Goal: Register for event/course

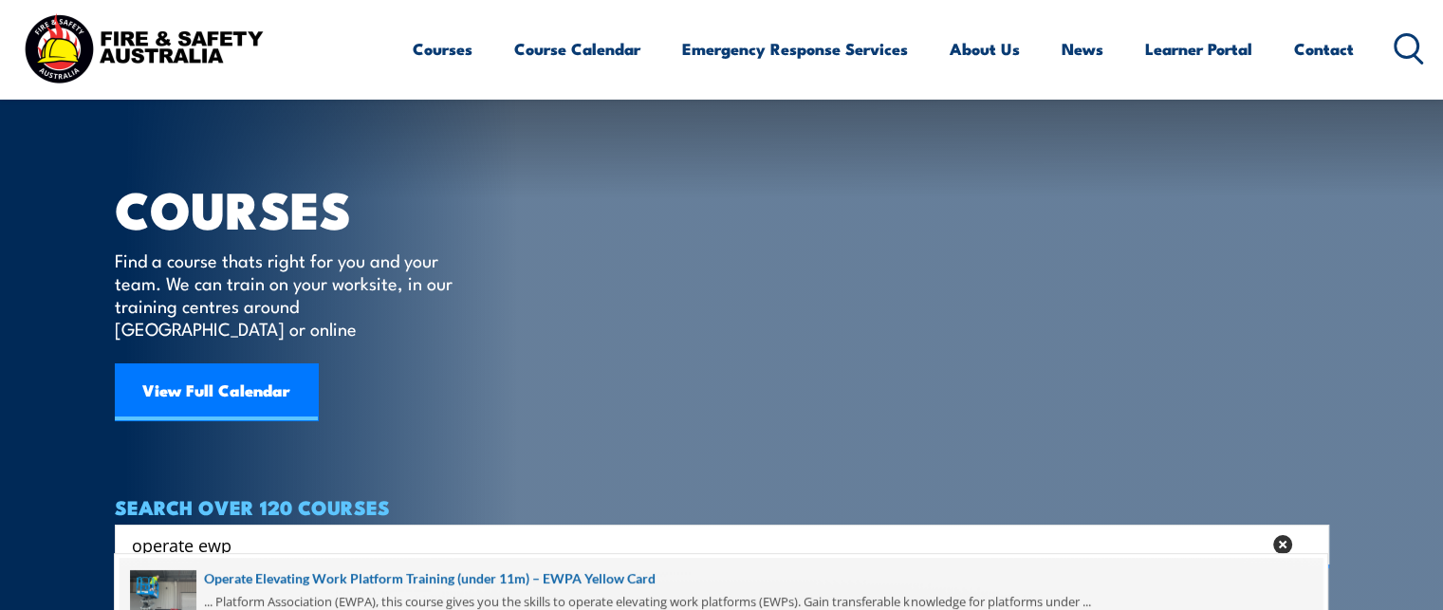
scroll to position [285, 0]
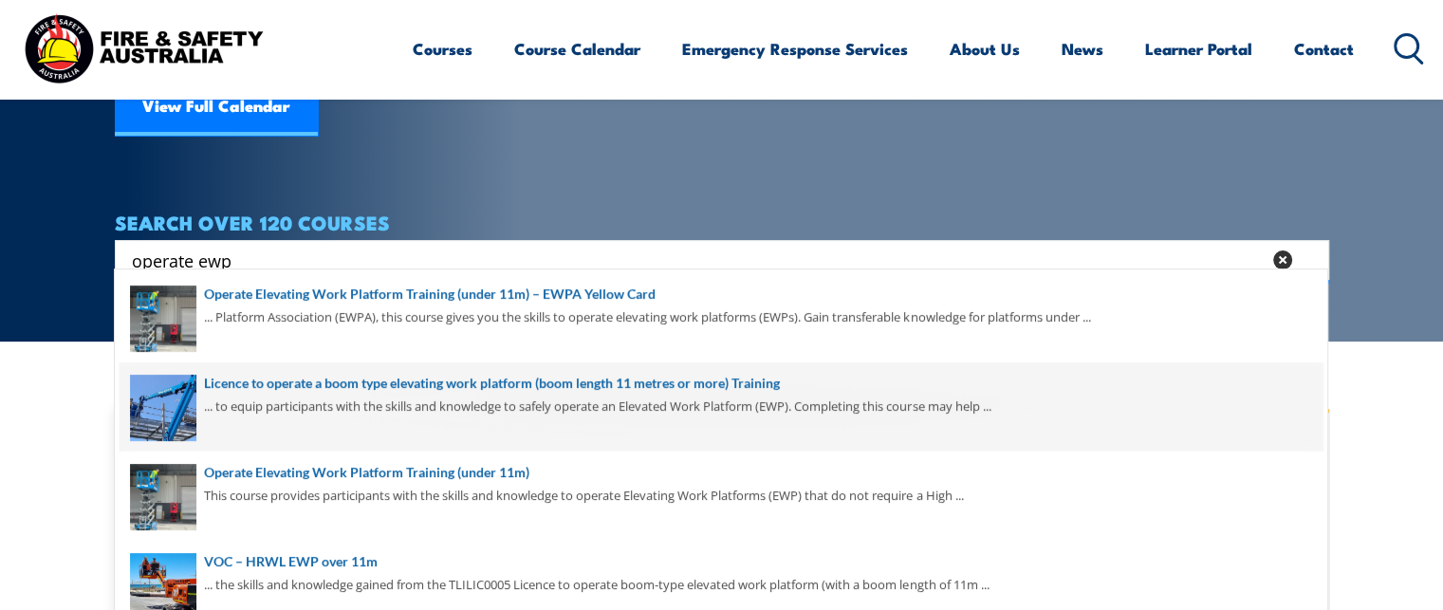
type input "operate ewp"
click at [561, 378] on span at bounding box center [721, 406] width 1203 height 89
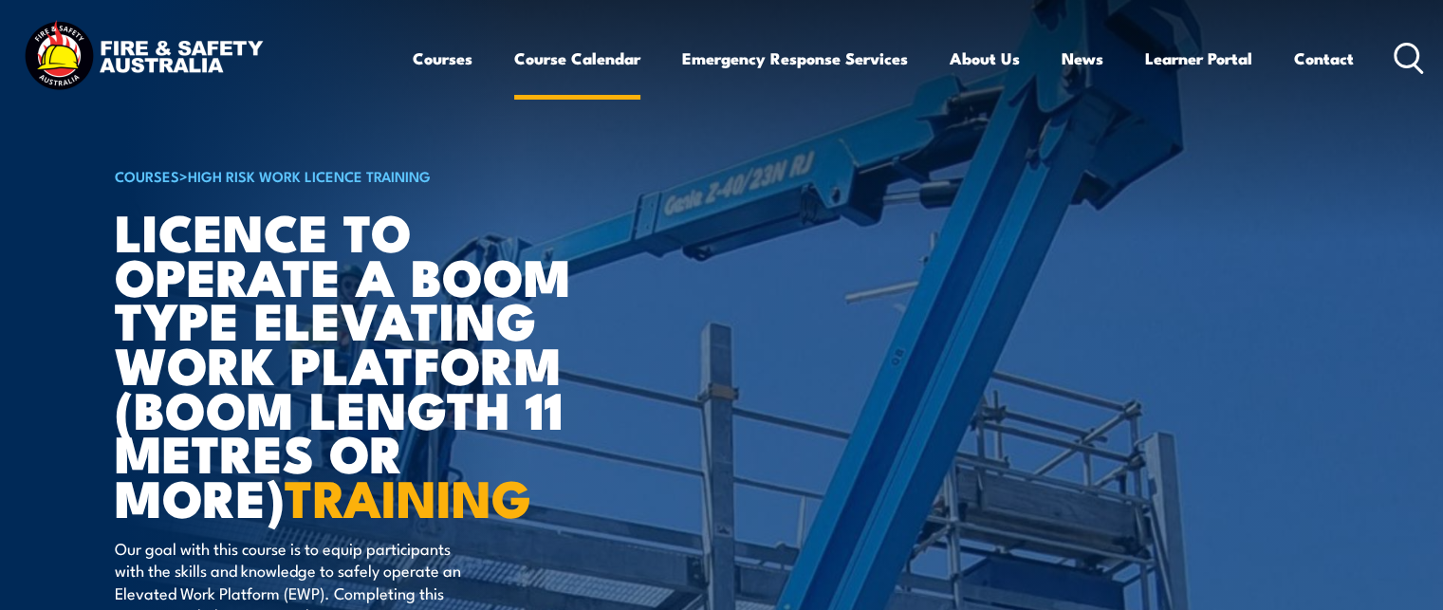
click at [580, 51] on link "Course Calendar" at bounding box center [577, 58] width 126 height 50
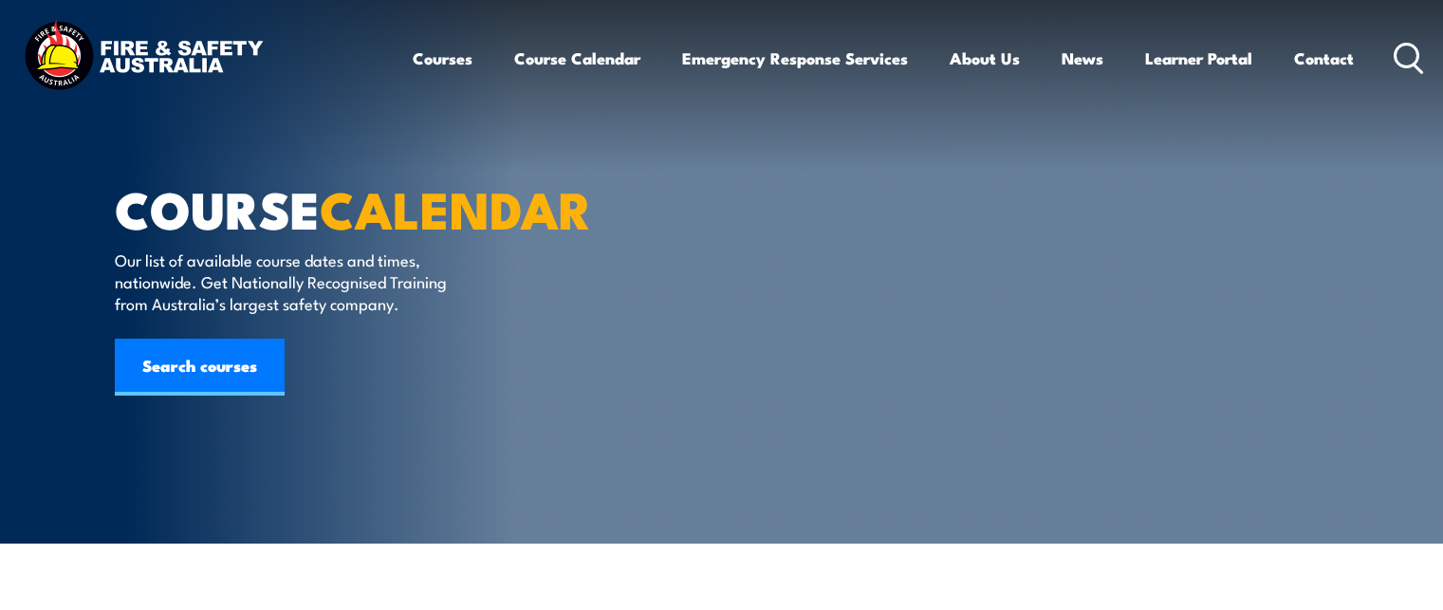
click at [444, 60] on link "Courses" at bounding box center [443, 58] width 60 height 50
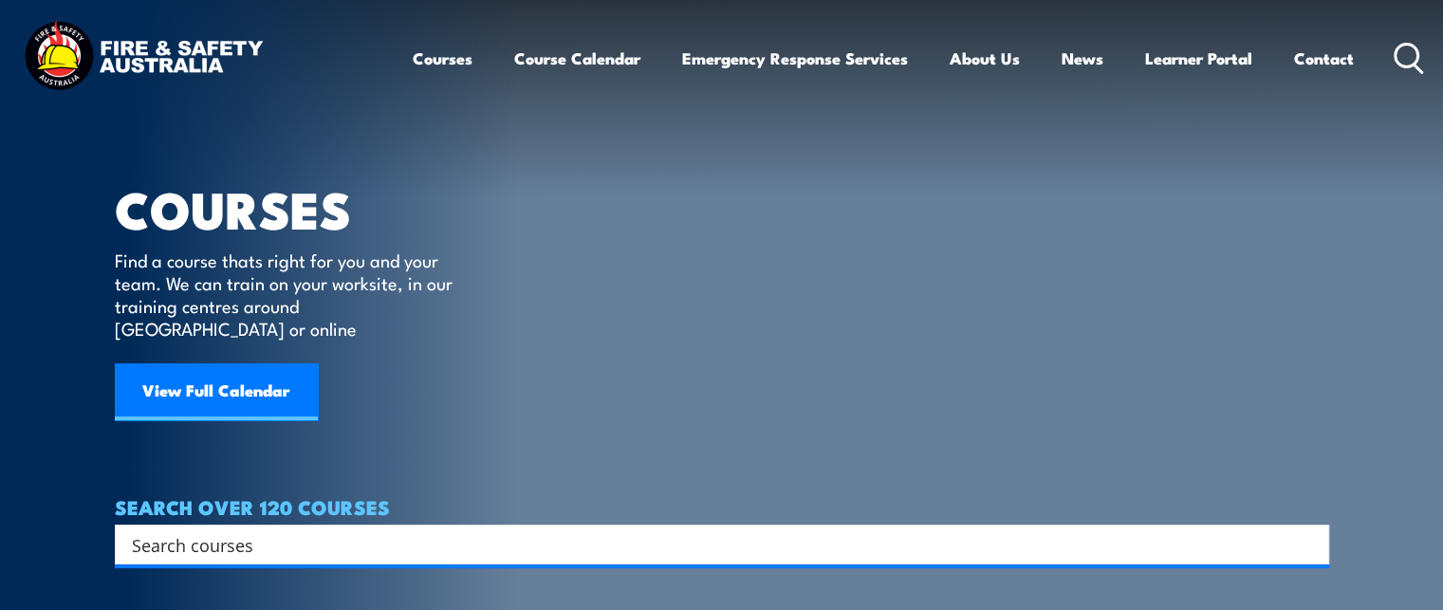
click at [135, 530] on input "Search input" at bounding box center [709, 544] width 1155 height 28
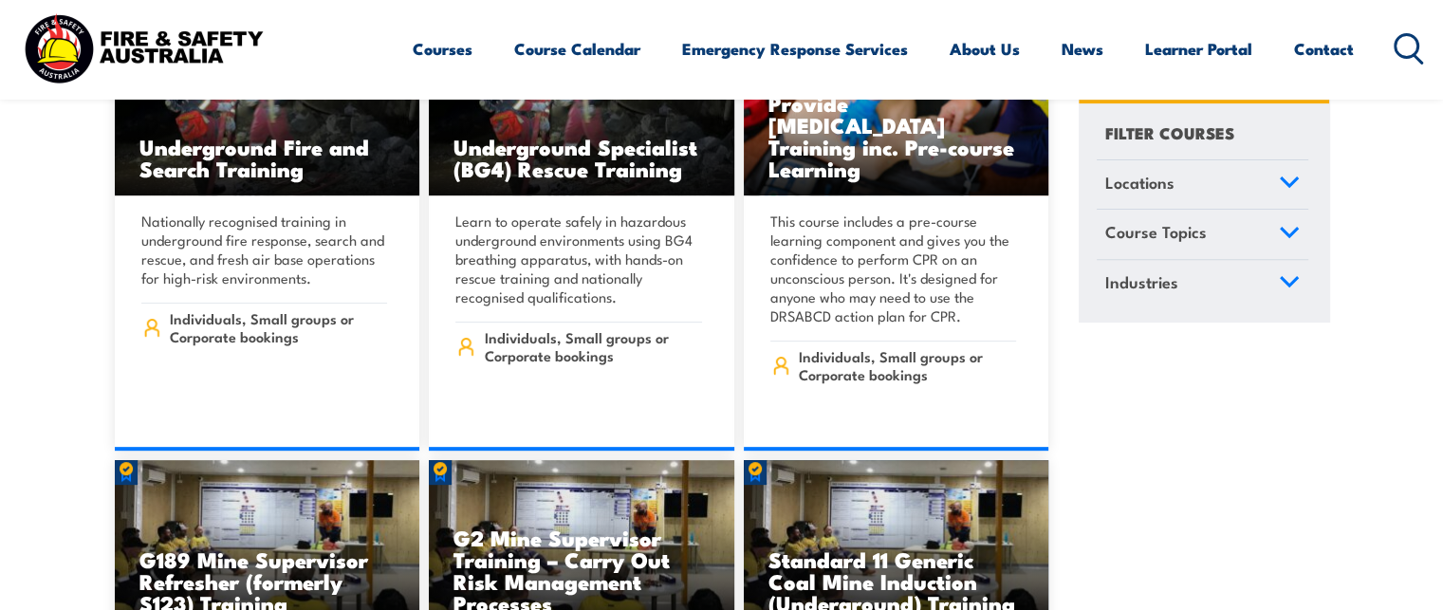
scroll to position [948, 0]
